Goal: Information Seeking & Learning: Learn about a topic

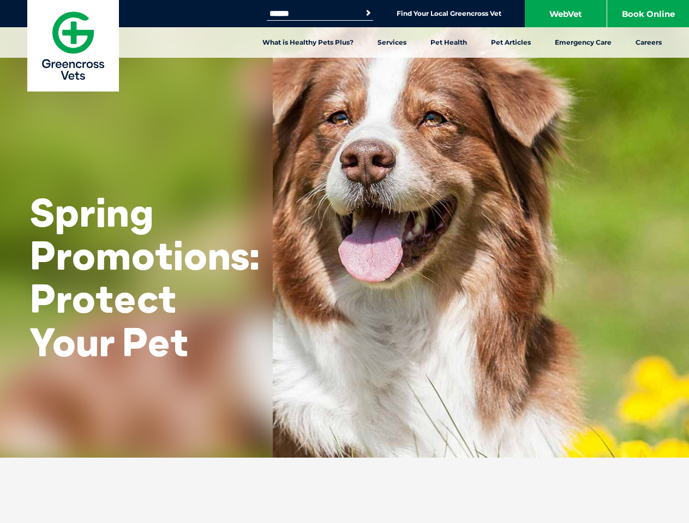
click at [391, 43] on link "Services" at bounding box center [391, 42] width 53 height 31
click at [449, 43] on link "Pet Health" at bounding box center [448, 42] width 61 height 31
click at [510, 43] on link "Pet Articles" at bounding box center [511, 42] width 64 height 31
click at [344, 229] on ul "[MEDICAL_DATA] Prevention Flea Prevention [MEDICAL_DATA] Tick Prevention [MEDIC…" at bounding box center [347, 149] width 681 height 183
